Goal: Information Seeking & Learning: Check status

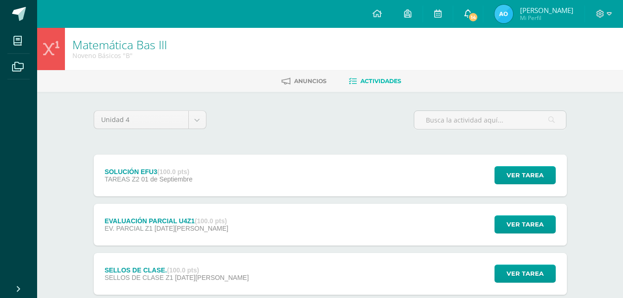
click at [470, 9] on link "14" at bounding box center [468, 14] width 30 height 28
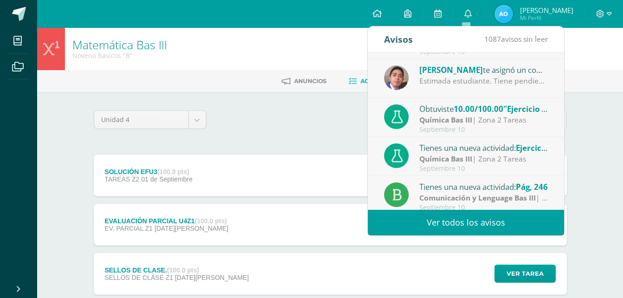
scroll to position [154, 0]
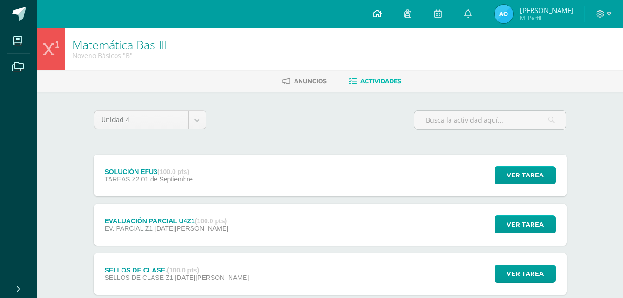
click at [369, 13] on link at bounding box center [377, 14] width 32 height 28
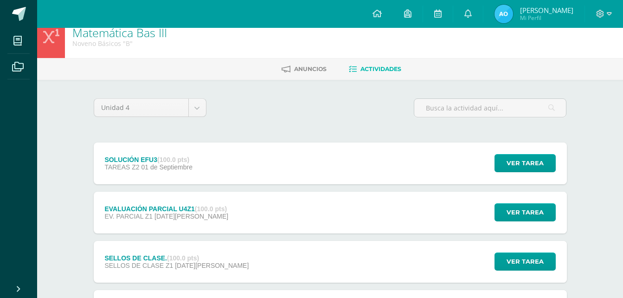
scroll to position [0, 0]
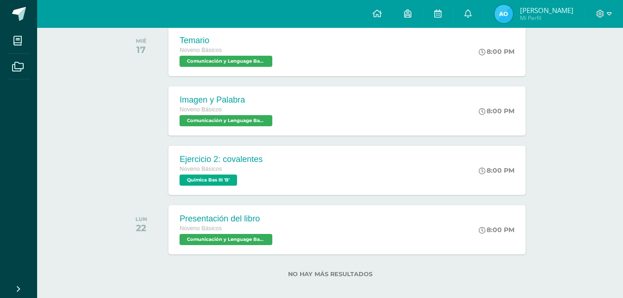
scroll to position [344, 0]
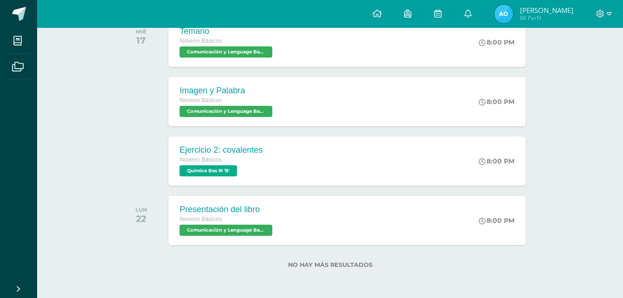
click at [512, 21] on span "Angie Alessandra Mi Perfil" at bounding box center [534, 14] width 83 height 19
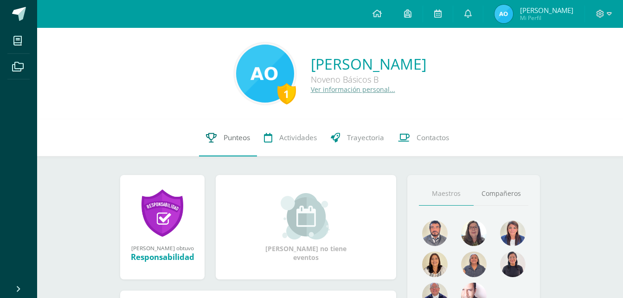
click at [221, 135] on link "Punteos" at bounding box center [228, 137] width 58 height 37
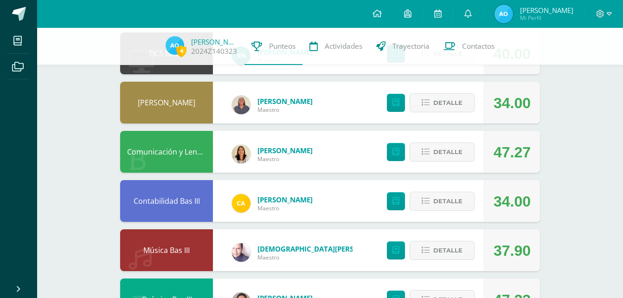
scroll to position [427, 0]
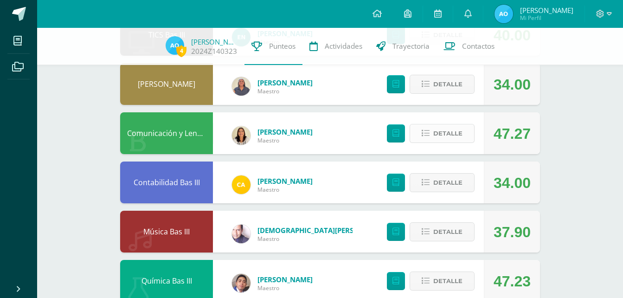
click at [435, 131] on span "Detalle" at bounding box center [447, 133] width 29 height 17
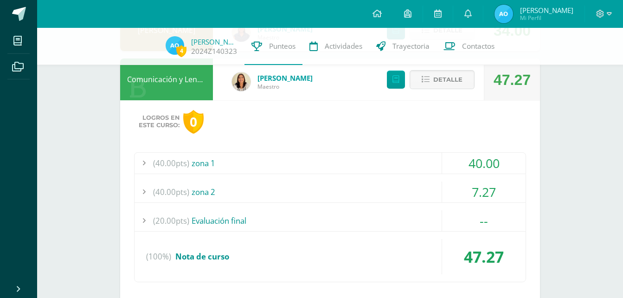
scroll to position [485, 0]
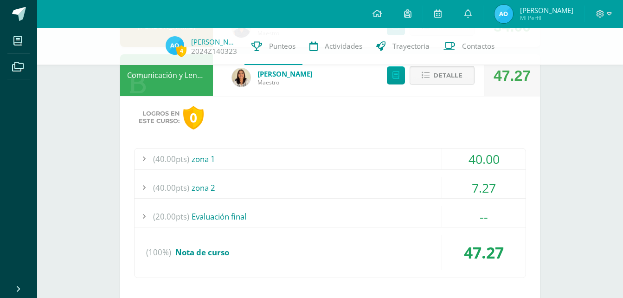
click at [435, 79] on span "Detalle" at bounding box center [447, 75] width 29 height 17
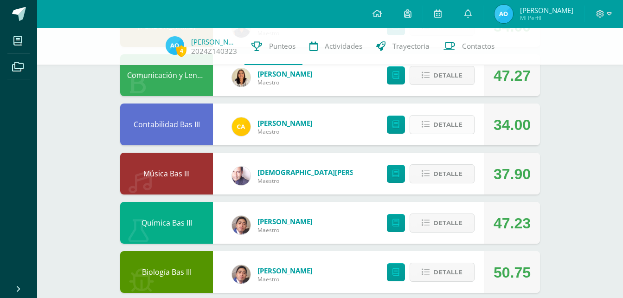
click at [458, 126] on span "Detalle" at bounding box center [447, 124] width 29 height 17
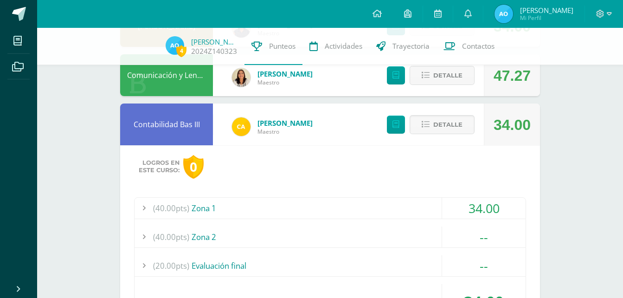
click at [455, 210] on div "34.00" at bounding box center [484, 208] width 84 height 21
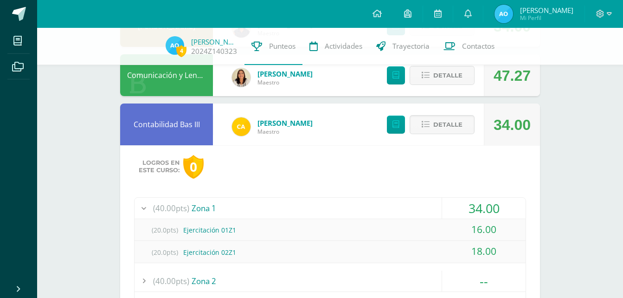
click at [455, 210] on div "34.00" at bounding box center [484, 208] width 84 height 21
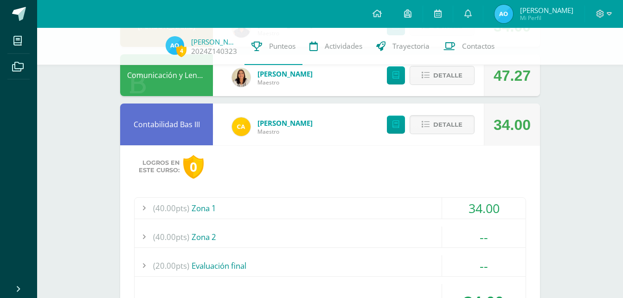
click at [459, 216] on div "34.00" at bounding box center [484, 208] width 84 height 21
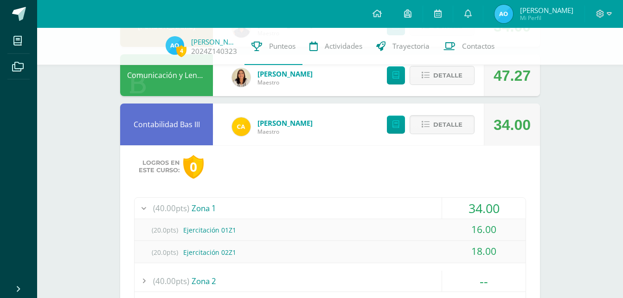
click at [468, 216] on div "34.00" at bounding box center [484, 208] width 84 height 21
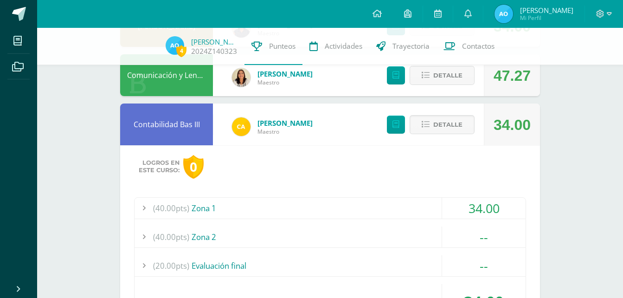
click at [468, 216] on div "34.00" at bounding box center [484, 208] width 84 height 21
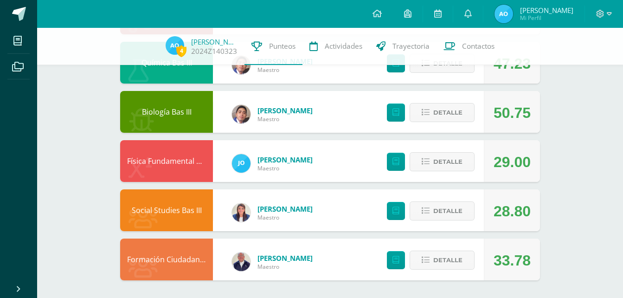
scroll to position [897, 0]
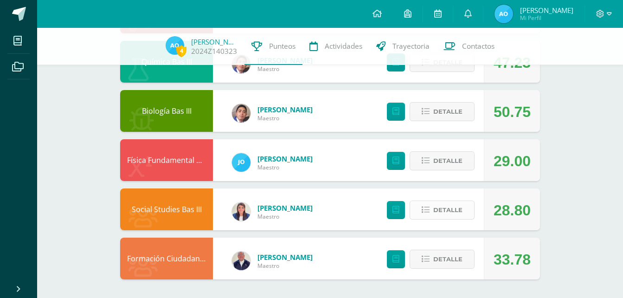
click at [444, 207] on span "Detalle" at bounding box center [447, 209] width 29 height 17
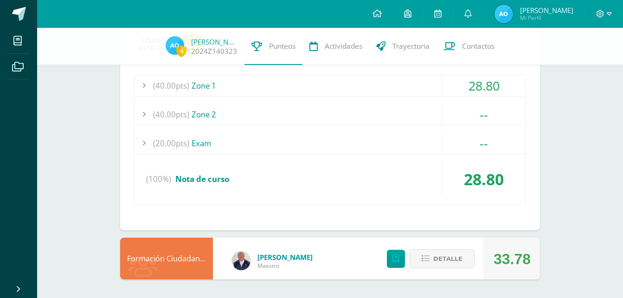
scroll to position [1067, 0]
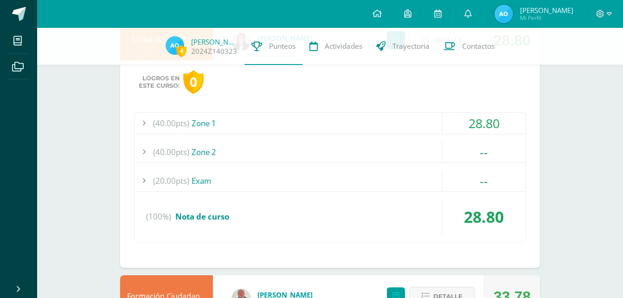
click at [477, 125] on div "28.80" at bounding box center [484, 123] width 84 height 21
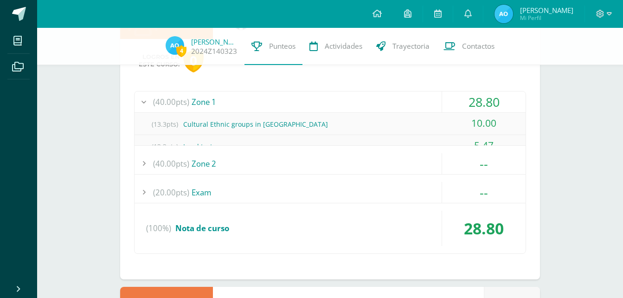
scroll to position [1022, 0]
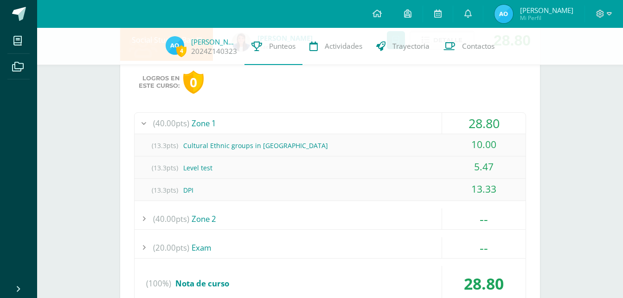
click at [436, 124] on div "(40.00pts) Zone 1" at bounding box center [330, 123] width 391 height 21
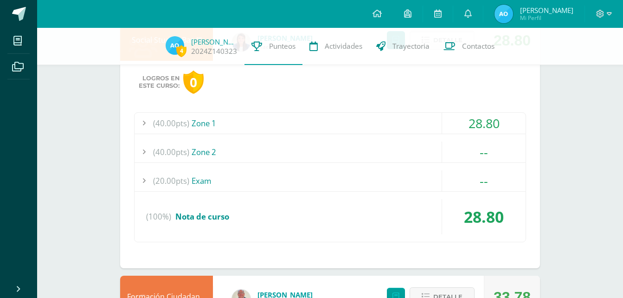
click at [454, 149] on div "--" at bounding box center [484, 151] width 84 height 21
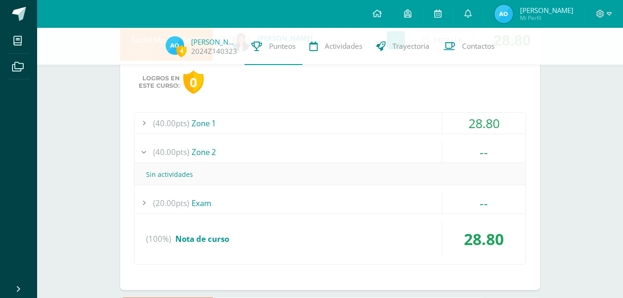
click at [454, 149] on div "--" at bounding box center [484, 151] width 84 height 21
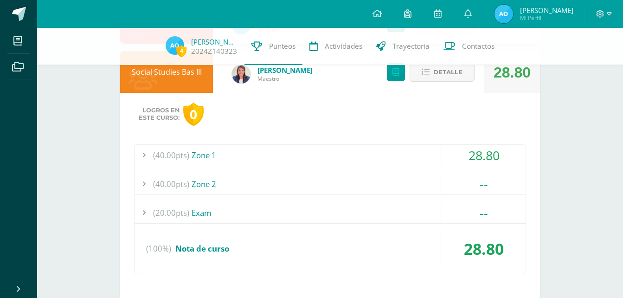
scroll to position [986, 0]
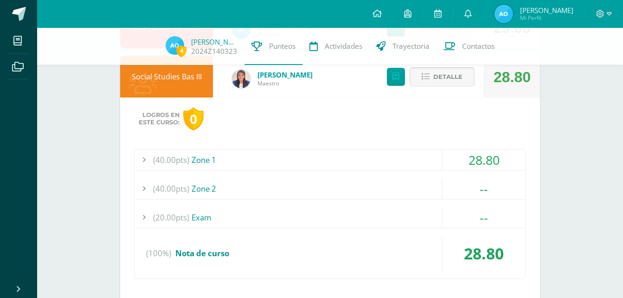
click at [433, 81] on button "Detalle" at bounding box center [442, 76] width 65 height 19
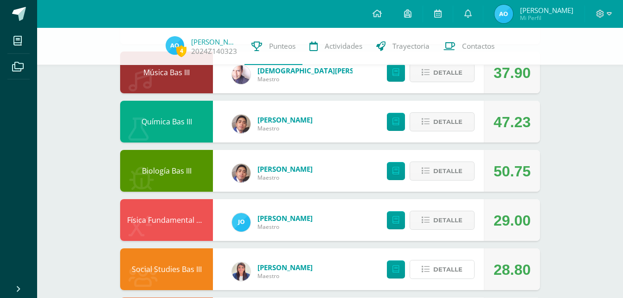
scroll to position [799, 0]
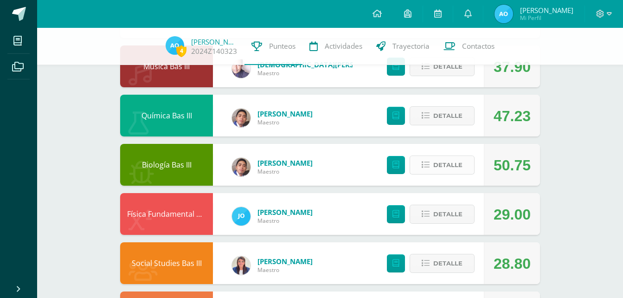
click at [443, 161] on span "Detalle" at bounding box center [447, 164] width 29 height 17
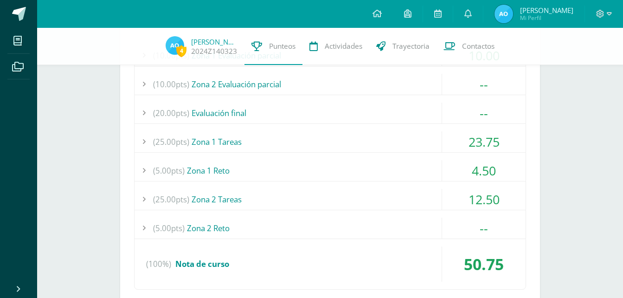
scroll to position [1011, 0]
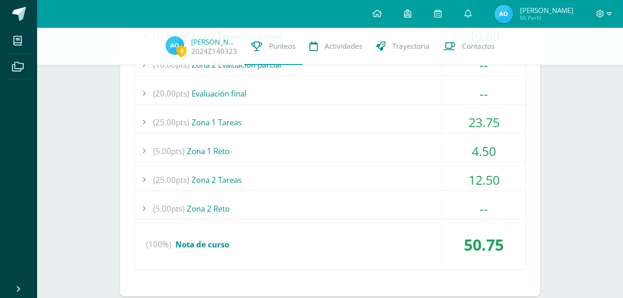
click at [458, 128] on div "23.75" at bounding box center [484, 122] width 84 height 21
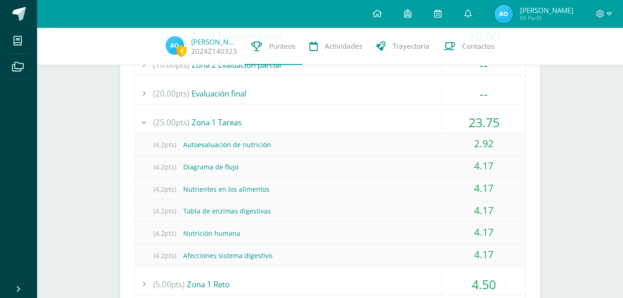
click at [458, 128] on div "23.75" at bounding box center [484, 122] width 84 height 21
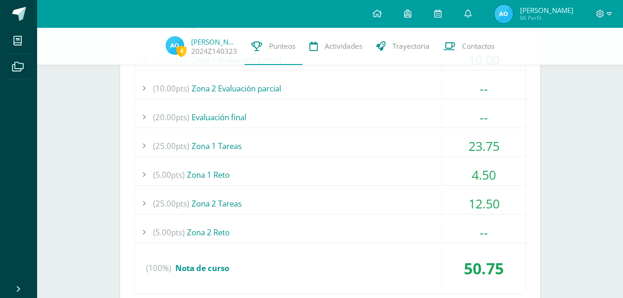
scroll to position [993, 0]
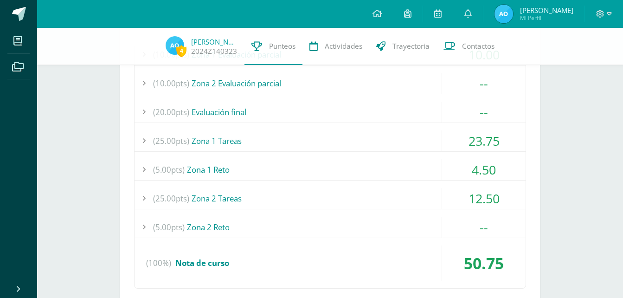
click at [475, 197] on div "12.50" at bounding box center [484, 198] width 84 height 21
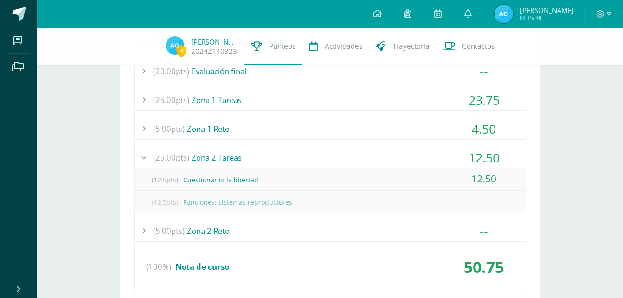
scroll to position [1013, 0]
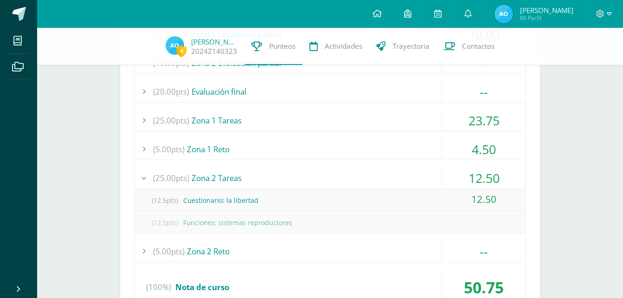
click at [472, 180] on div "12.50" at bounding box center [484, 177] width 84 height 21
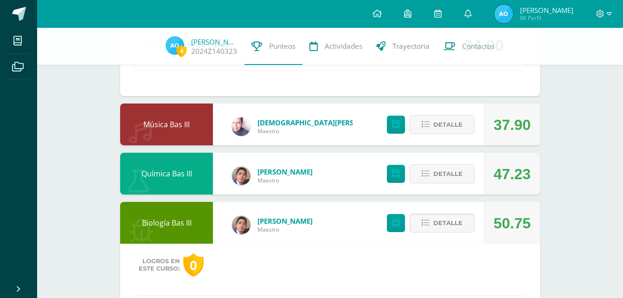
scroll to position [823, 0]
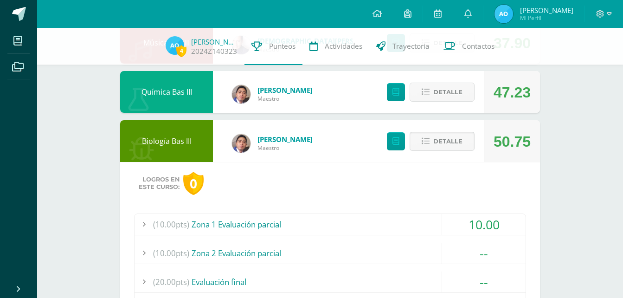
click at [427, 140] on icon at bounding box center [426, 141] width 8 height 8
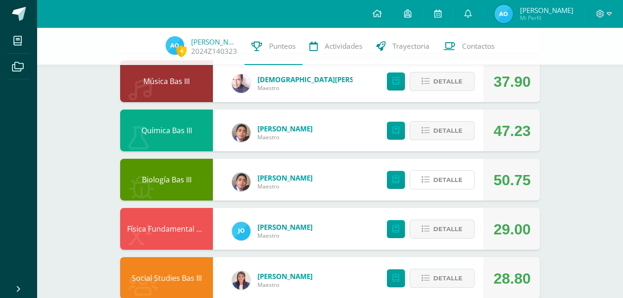
scroll to position [740, 0]
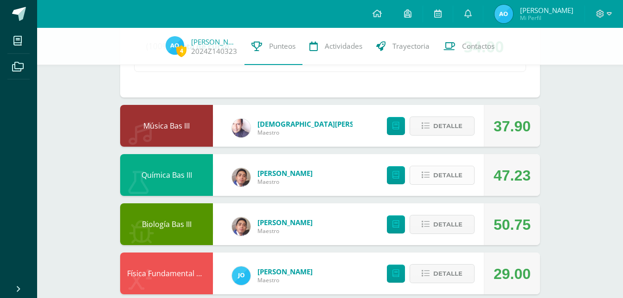
click at [438, 181] on span "Detalle" at bounding box center [447, 175] width 29 height 17
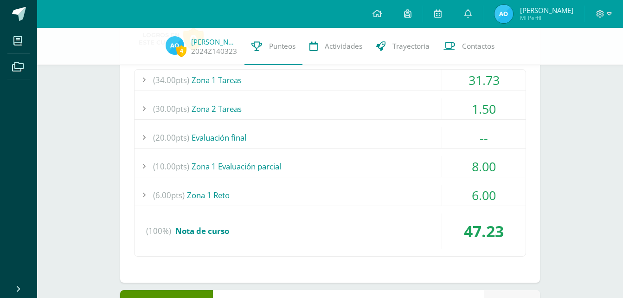
scroll to position [920, 0]
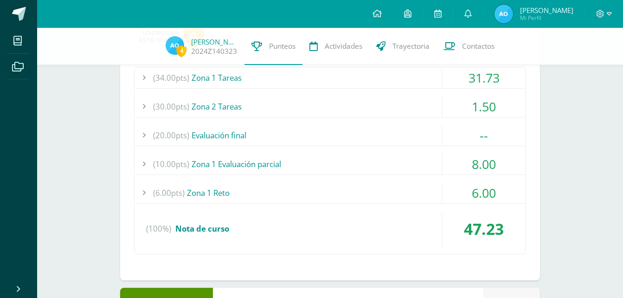
click at [463, 169] on div "8.00" at bounding box center [484, 164] width 84 height 21
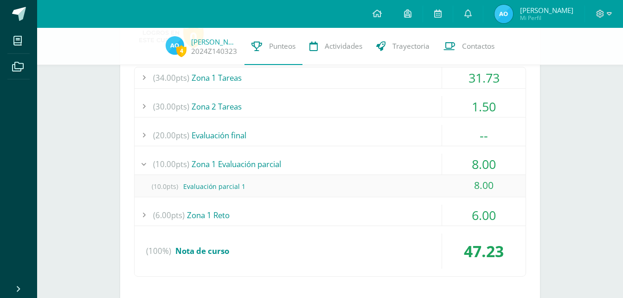
click at [463, 169] on div "8.00" at bounding box center [484, 164] width 84 height 21
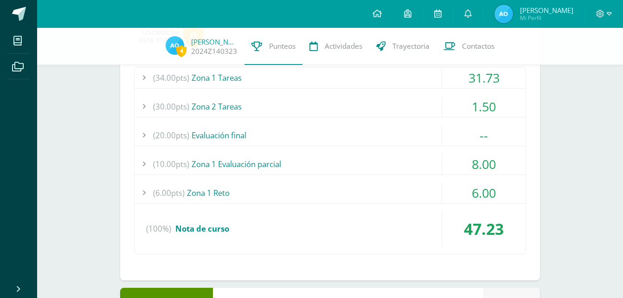
click at [465, 194] on div "6.00" at bounding box center [484, 192] width 84 height 21
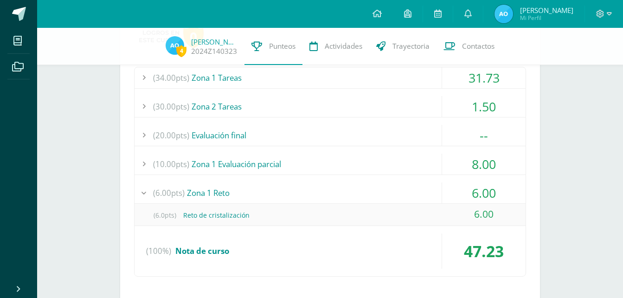
click at [465, 194] on div "6.00" at bounding box center [484, 192] width 84 height 21
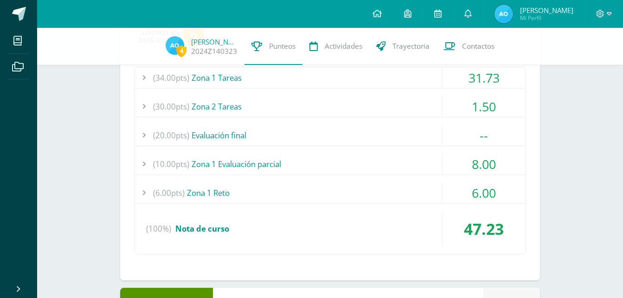
scroll to position [840, 0]
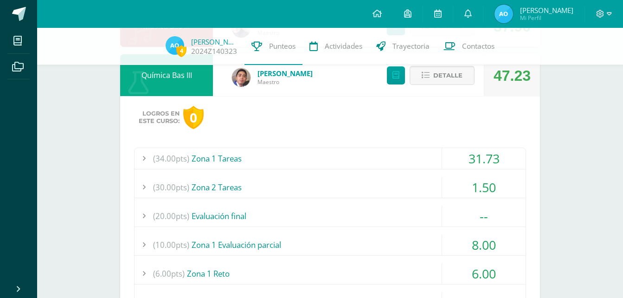
click at [504, 186] on div "1.50" at bounding box center [484, 187] width 84 height 21
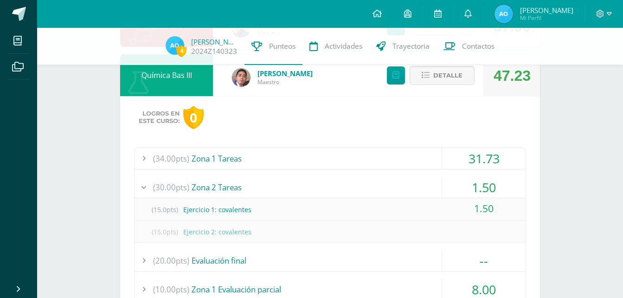
click at [504, 186] on div "1.50" at bounding box center [484, 187] width 84 height 21
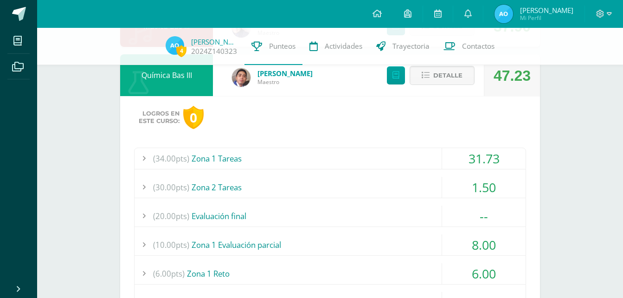
click at [504, 186] on div "1.50" at bounding box center [484, 187] width 84 height 21
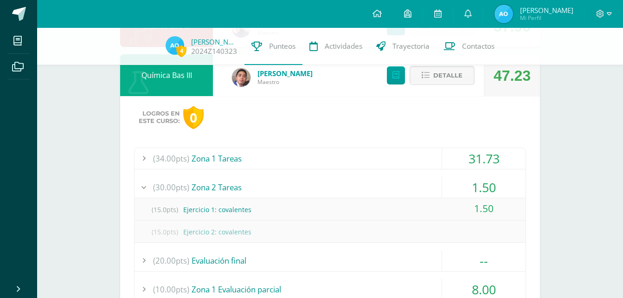
click at [504, 186] on div "1.50" at bounding box center [484, 187] width 84 height 21
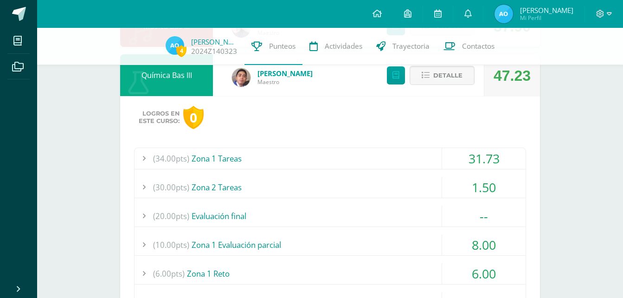
click at [494, 157] on div "31.73" at bounding box center [484, 158] width 84 height 21
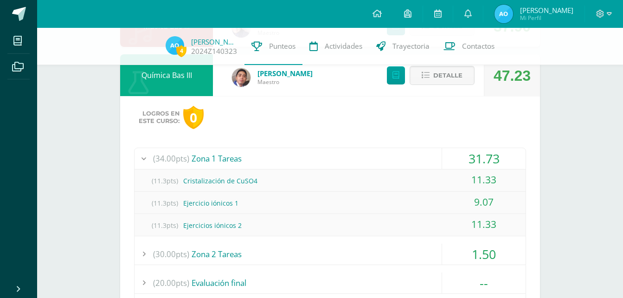
click at [494, 157] on div "31.73" at bounding box center [484, 158] width 84 height 21
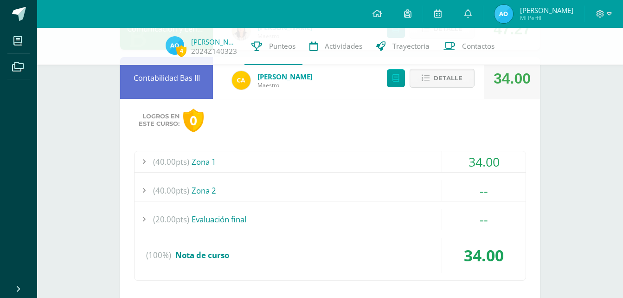
scroll to position [533, 0]
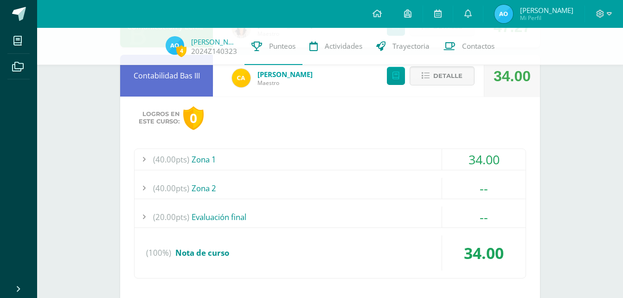
click at [251, 158] on div "(40.00pts) Zona 1" at bounding box center [330, 159] width 391 height 21
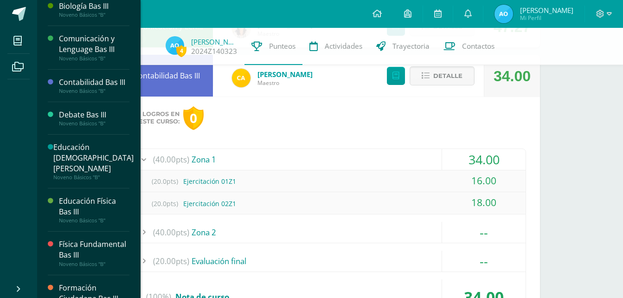
scroll to position [52, 0]
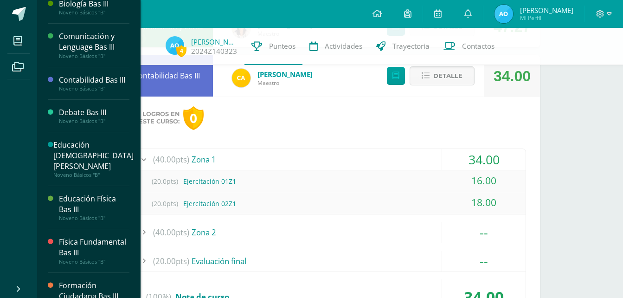
click at [116, 92] on div "Noveno Básicos "B"" at bounding box center [94, 88] width 71 height 6
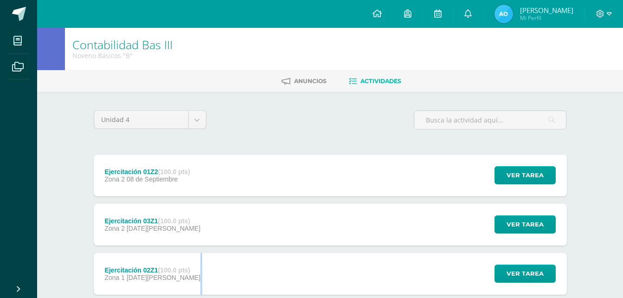
drag, startPoint x: 202, startPoint y: 258, endPoint x: 210, endPoint y: 249, distance: 12.5
click at [210, 249] on div "Ejercitación 01Z2 (100.0 pts) Zona 2 [DATE] Ver tarea Ejercitación 01Z2 Contabi…" at bounding box center [330, 248] width 473 height 189
click at [206, 271] on div "Ejercitación 02Z1 (100.0 pts) Zona 1 [DATE][PERSON_NAME] Ver tarea Ejercitación…" at bounding box center [330, 274] width 473 height 42
